Goal: Task Accomplishment & Management: Use online tool/utility

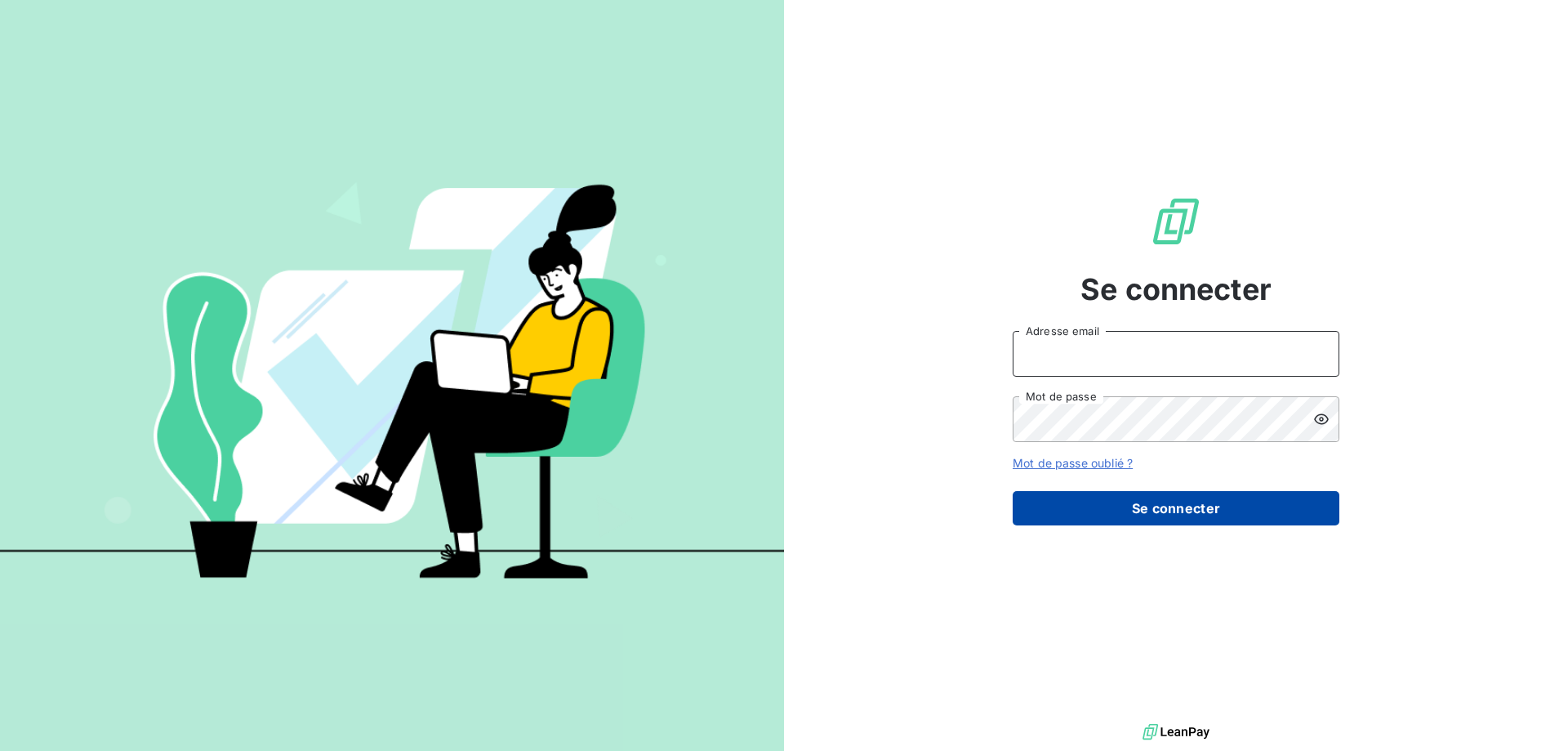
type input "[PERSON_NAME][EMAIL_ADDRESS][PERSON_NAME][DOMAIN_NAME]"
click at [1099, 511] on button "Se connecter" at bounding box center [1176, 508] width 326 height 34
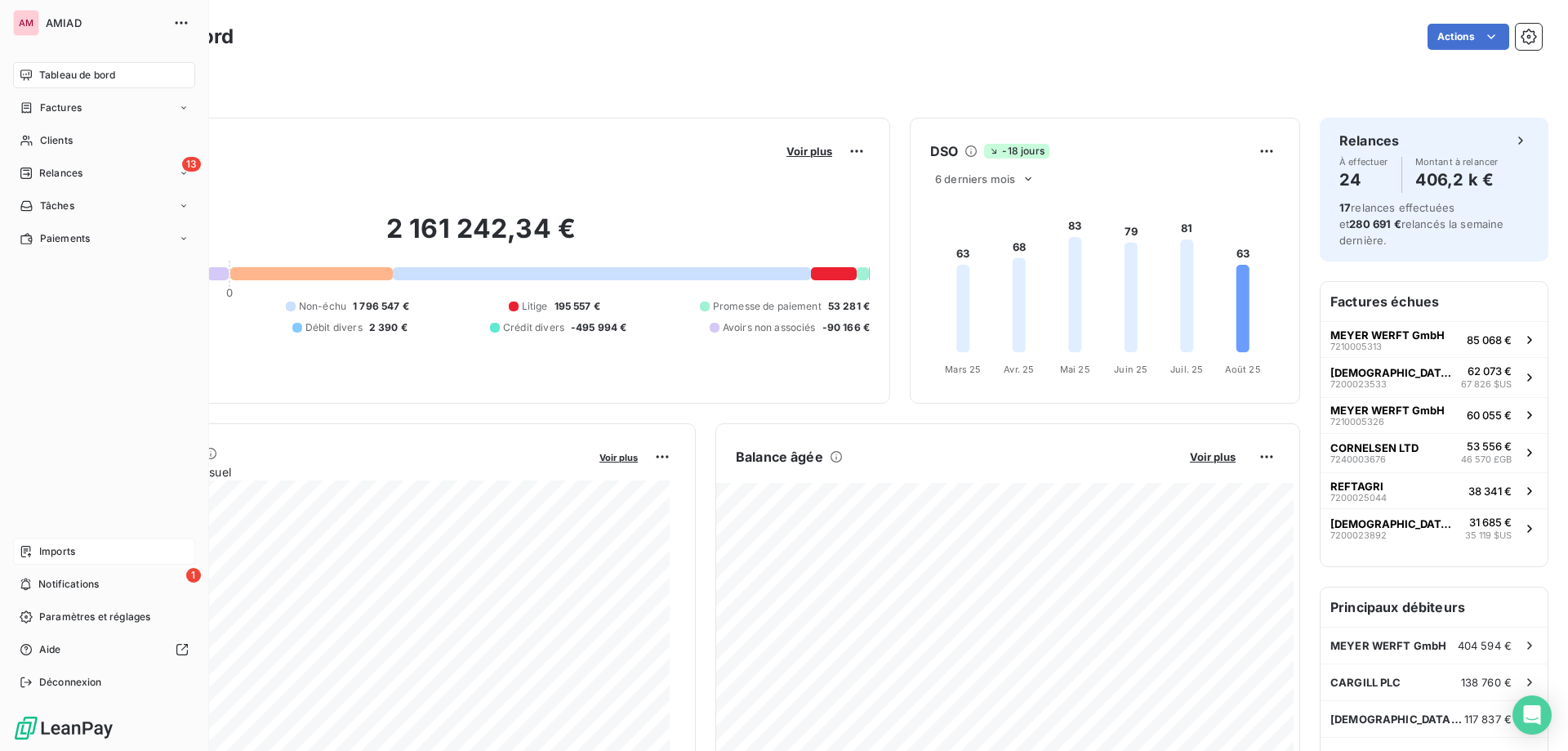
click at [119, 552] on div "Imports" at bounding box center [104, 551] width 182 height 26
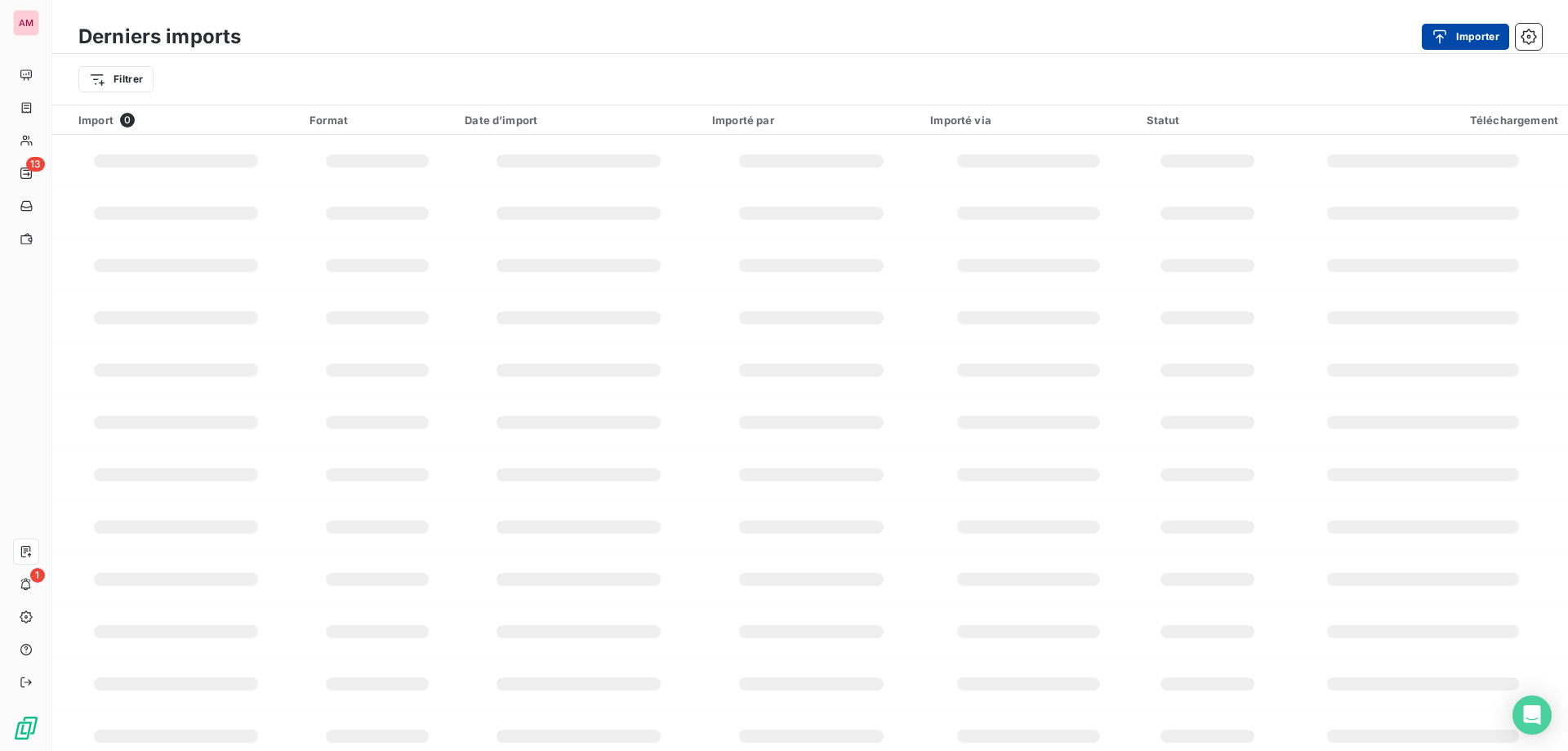
click at [1465, 38] on button "Importer" at bounding box center [1465, 36] width 88 height 26
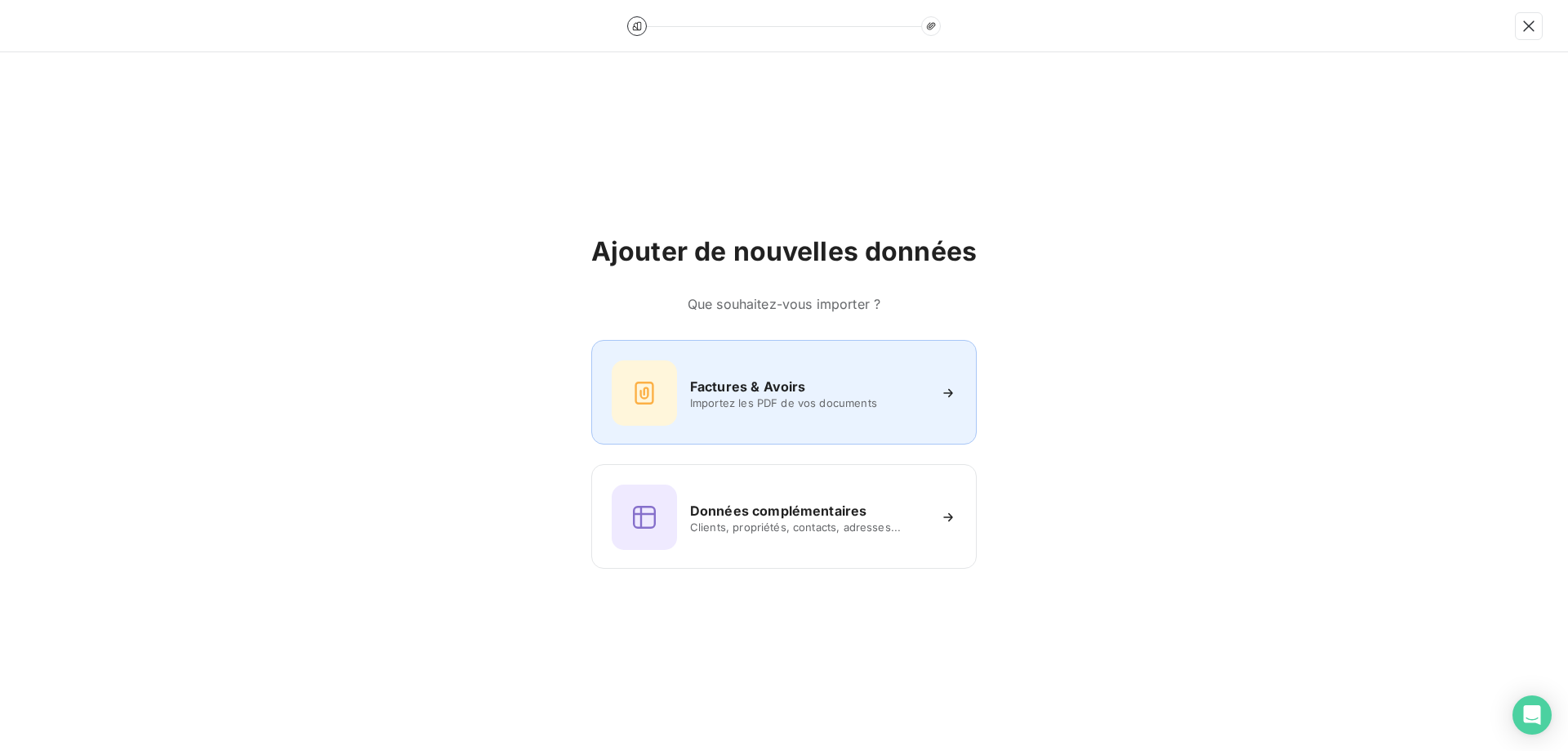
click at [851, 415] on div "Factures & Avoirs Importez les PDF de vos documents" at bounding box center [784, 393] width 345 height 65
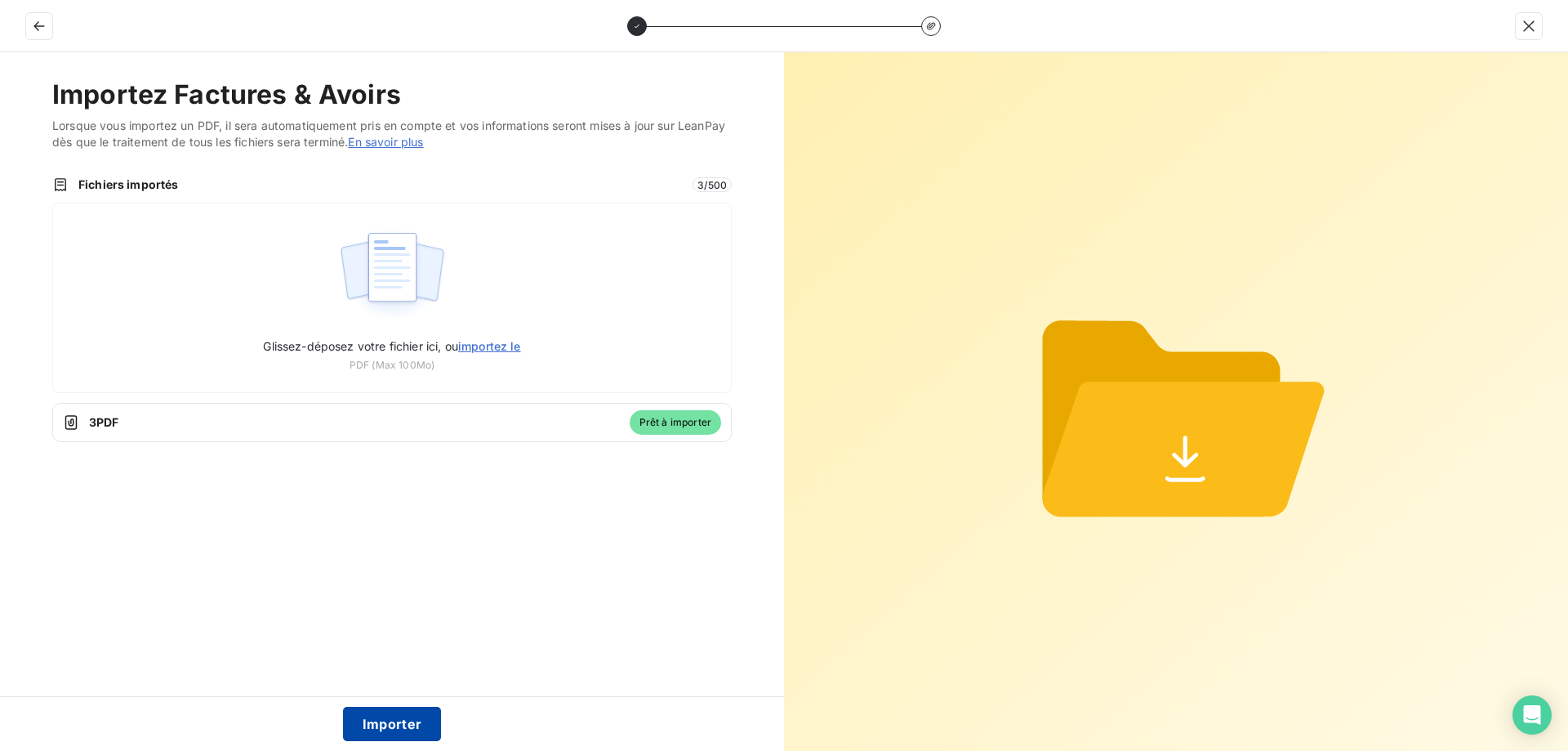
click at [409, 725] on button "Importer" at bounding box center [392, 723] width 99 height 34
